Goal: Information Seeking & Learning: Check status

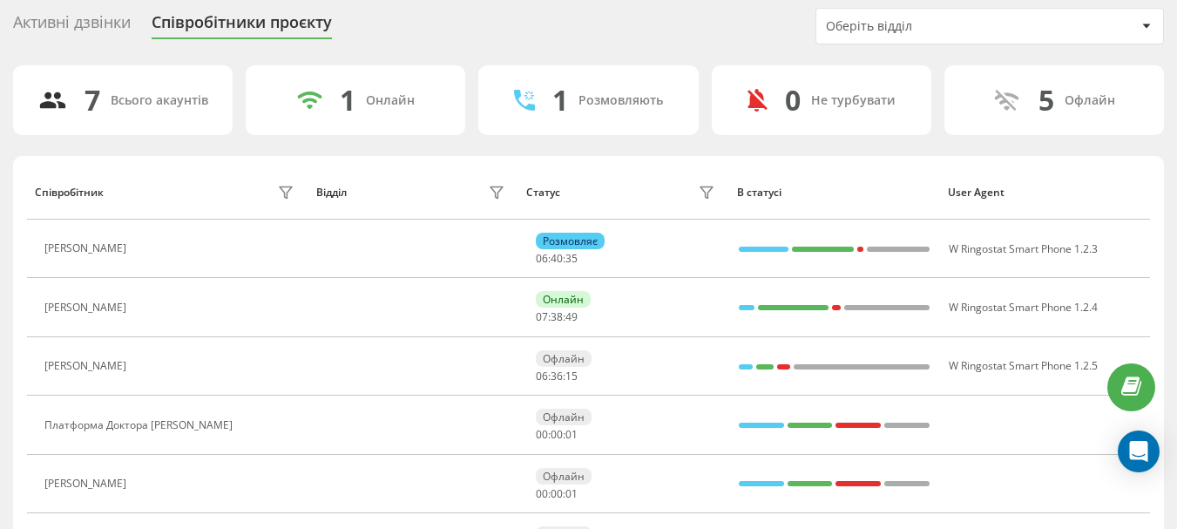
scroll to position [87, 0]
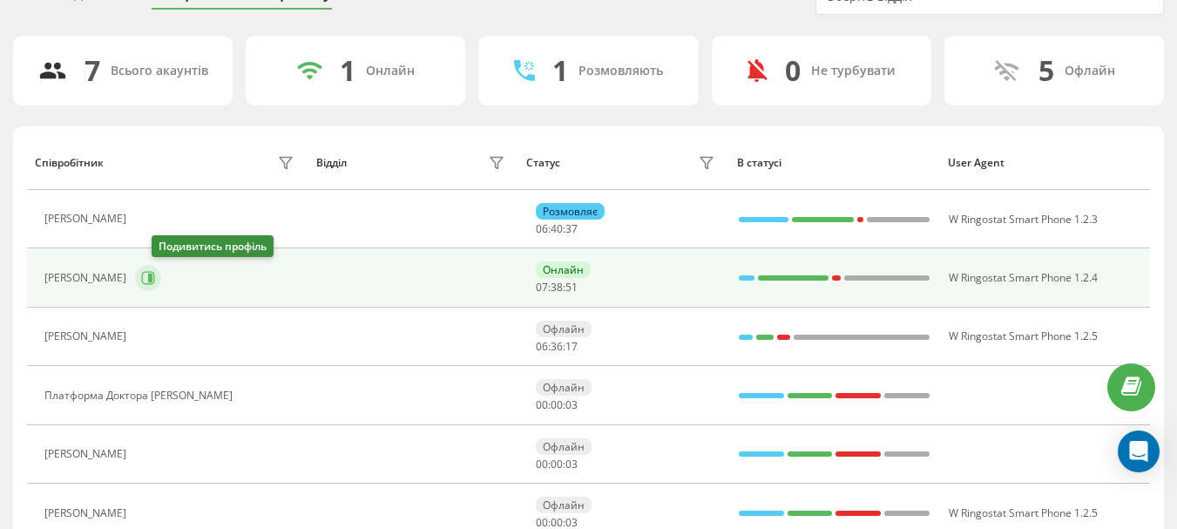
click at [155, 279] on icon at bounding box center [148, 278] width 14 height 14
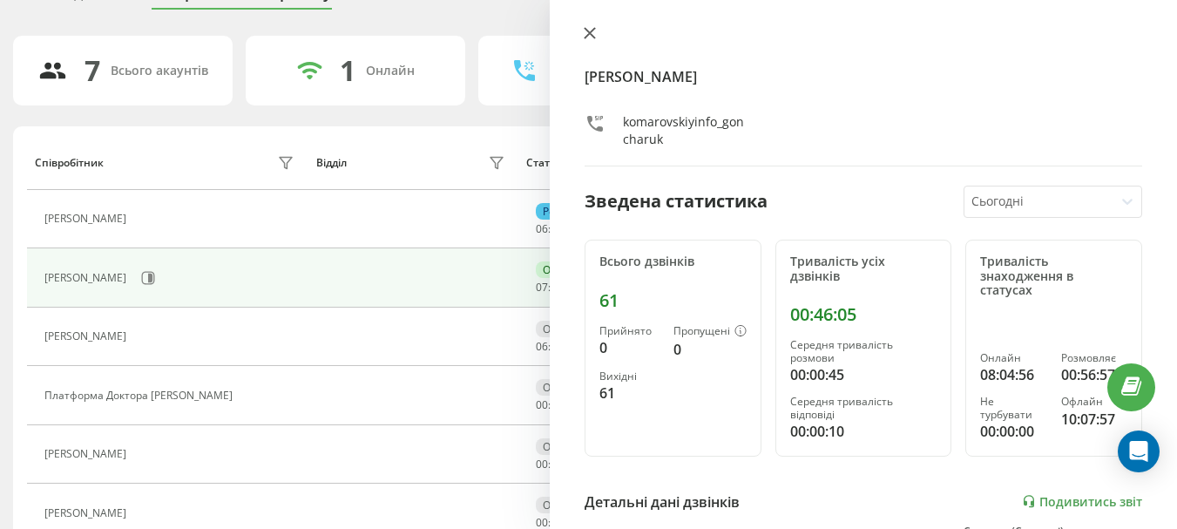
click at [592, 29] on icon at bounding box center [590, 33] width 12 height 12
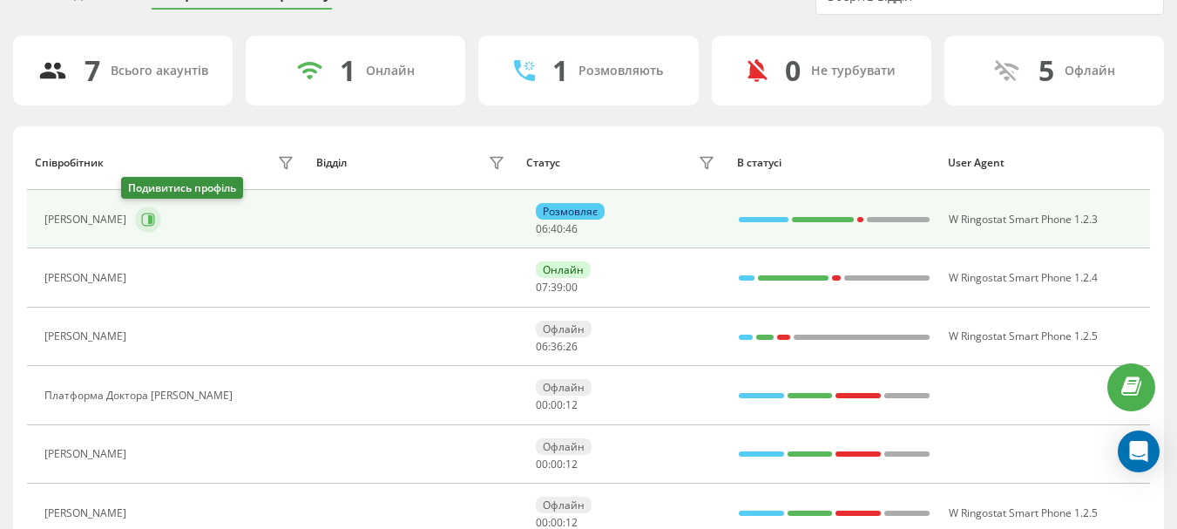
click at [142, 223] on button at bounding box center [148, 219] width 26 height 26
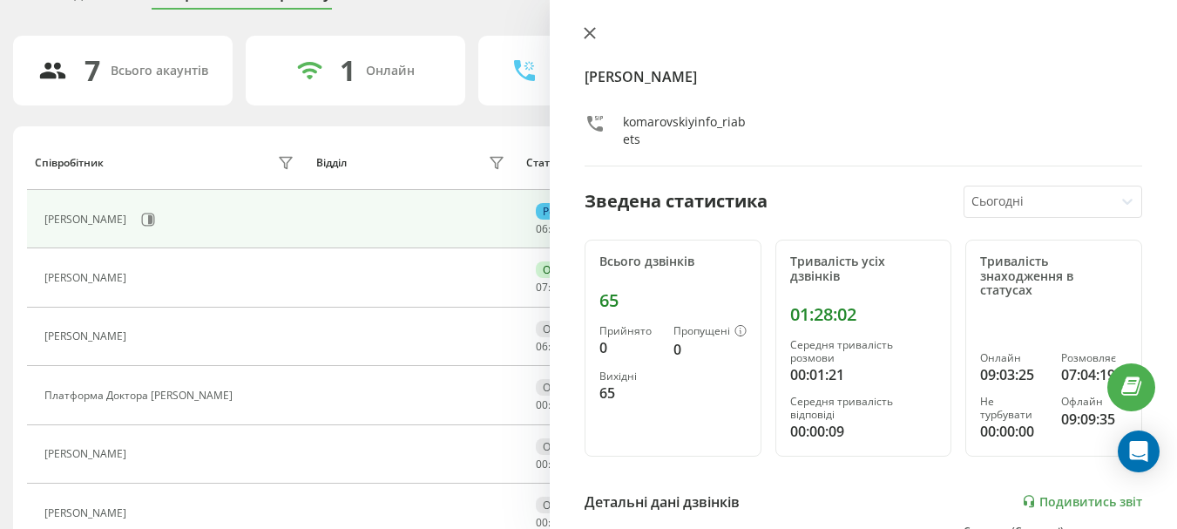
click at [586, 39] on button at bounding box center [590, 34] width 23 height 17
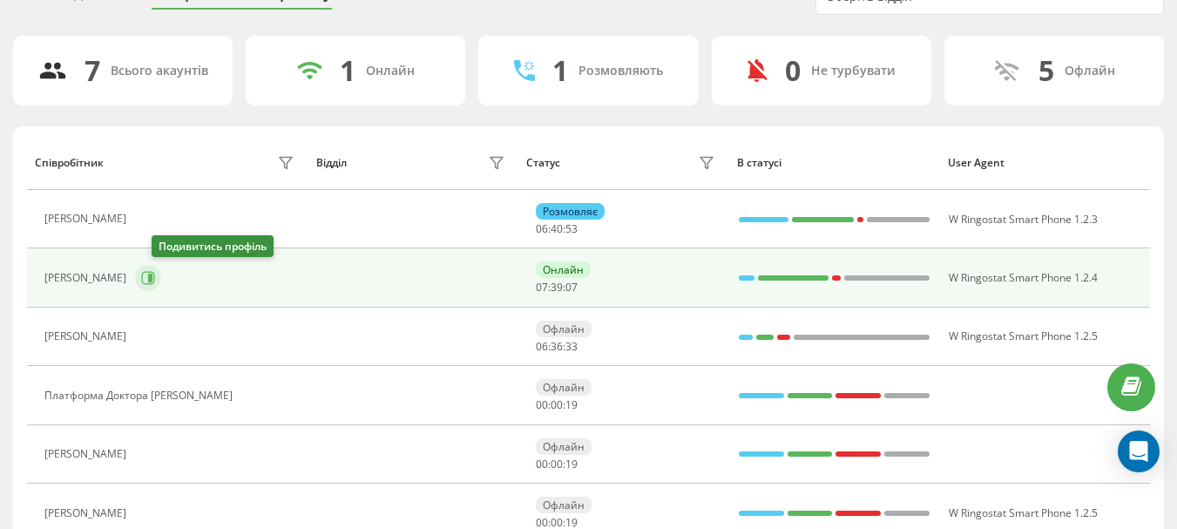
click at [155, 285] on icon at bounding box center [148, 278] width 14 height 14
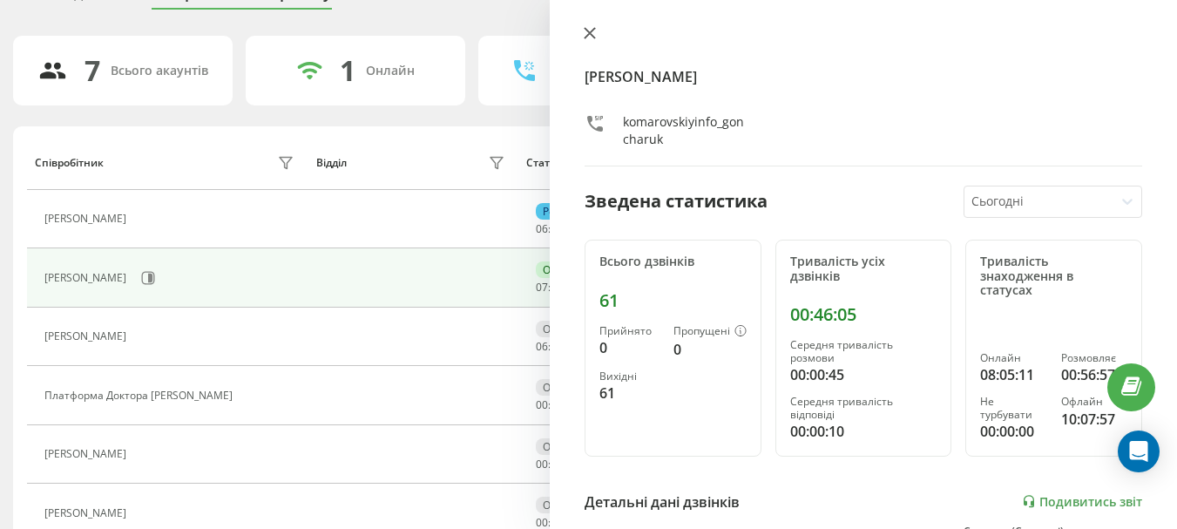
click at [581, 34] on button at bounding box center [590, 34] width 23 height 17
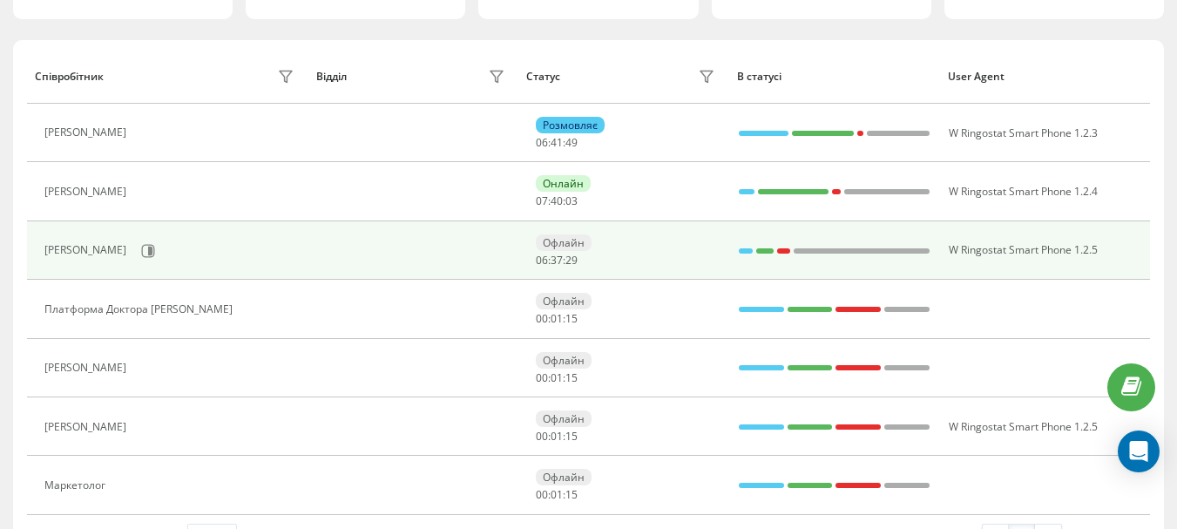
scroll to position [174, 0]
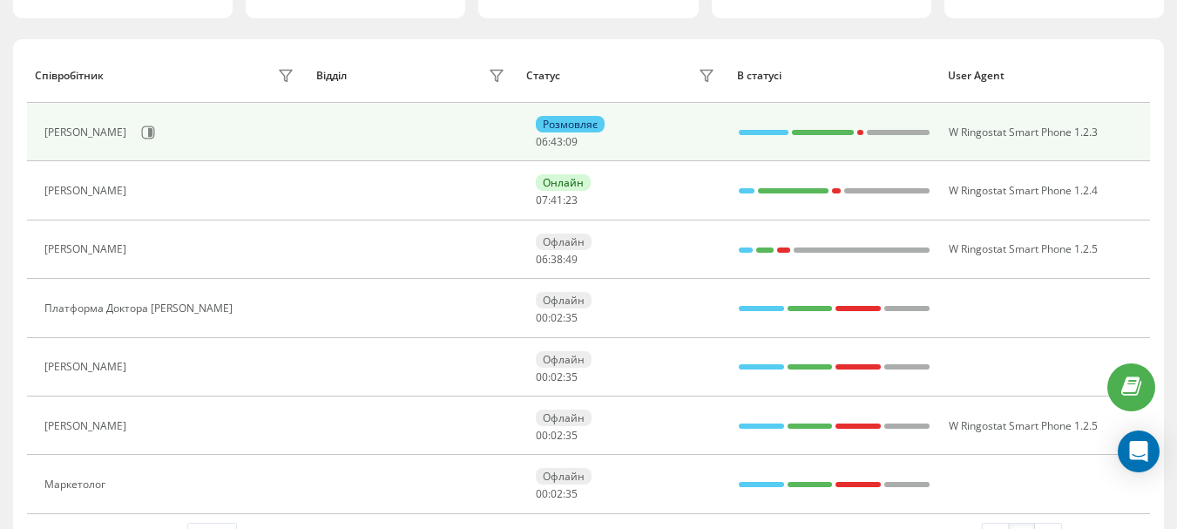
click at [282, 147] on td "[PERSON_NAME]" at bounding box center [167, 132] width 281 height 58
